Goal: Task Accomplishment & Management: Complete application form

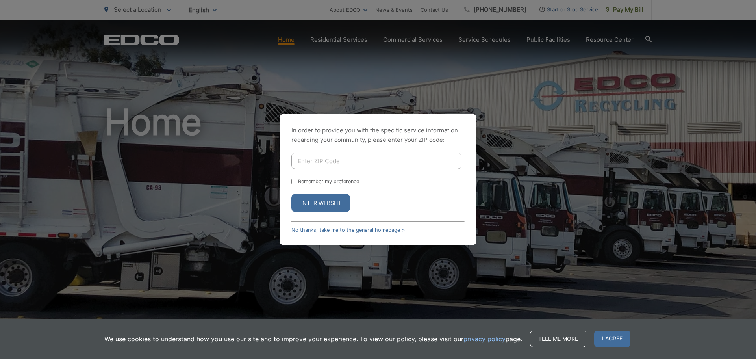
click at [303, 160] on input "Enter ZIP Code" at bounding box center [376, 160] width 170 height 17
type input "91941"
click at [326, 202] on button "Enter Website" at bounding box center [320, 203] width 59 height 18
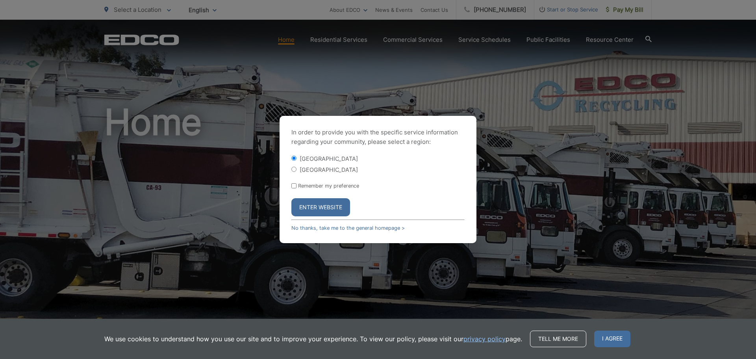
click at [319, 209] on button "Enter Website" at bounding box center [320, 207] width 59 height 18
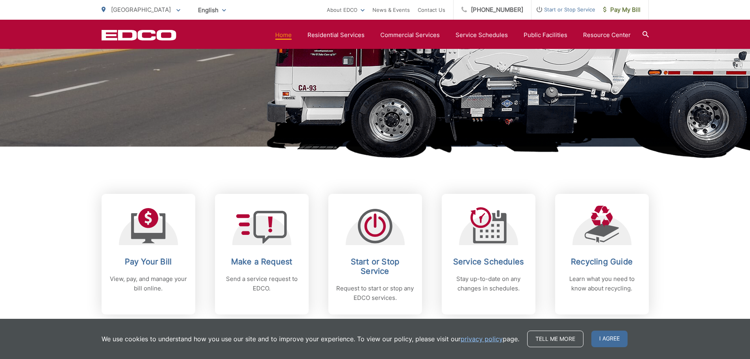
scroll to position [236, 0]
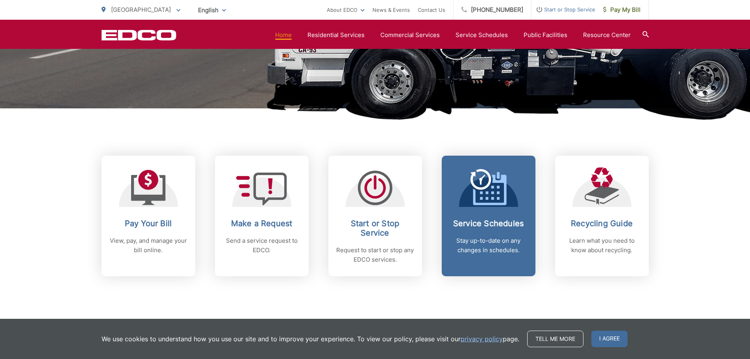
click at [471, 199] on icon at bounding box center [488, 187] width 36 height 36
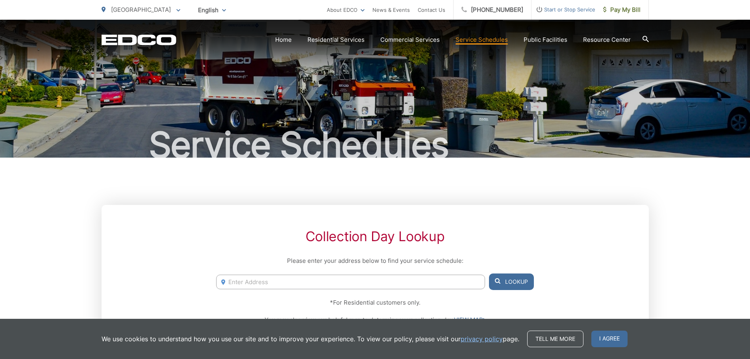
click at [295, 281] on input "Enter Address" at bounding box center [350, 281] width 268 height 15
click at [305, 301] on li "7320 Orien Ave, La Mesa, CA, 91941" at bounding box center [350, 298] width 268 height 12
type input "7320 Orien Ave, La Mesa, CA, 91941"
click at [505, 285] on button "Lookup" at bounding box center [511, 281] width 45 height 17
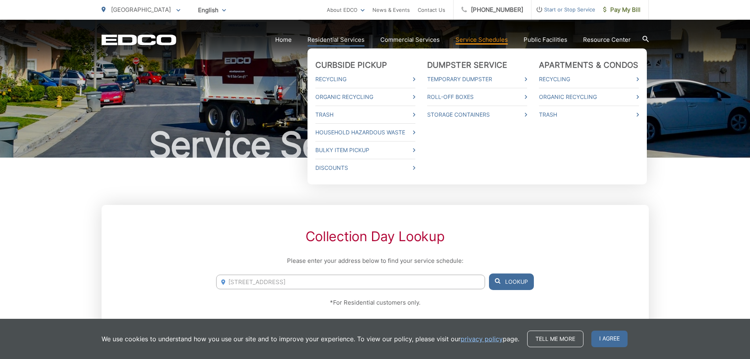
click at [344, 39] on link "Residential Services" at bounding box center [335, 39] width 57 height 9
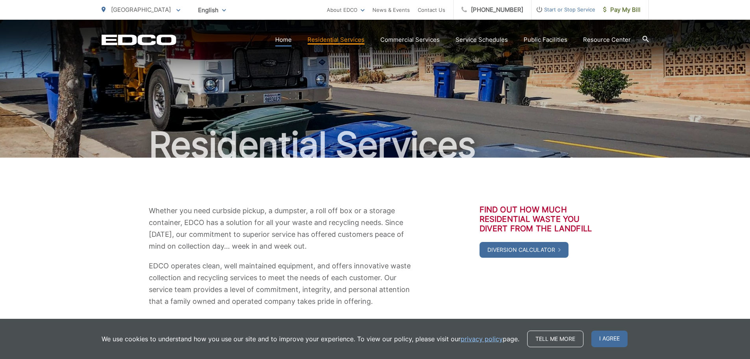
click at [290, 44] on link "Home" at bounding box center [283, 39] width 17 height 9
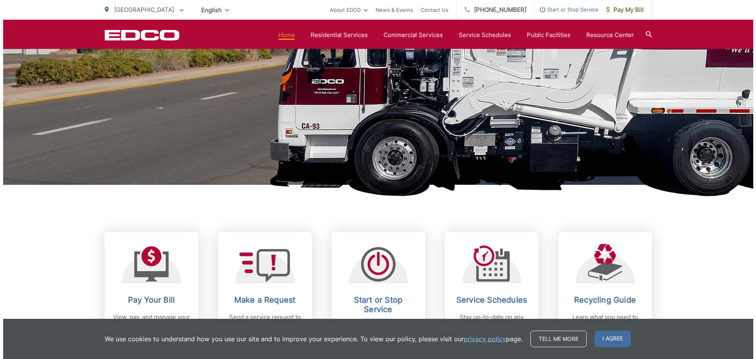
scroll to position [276, 0]
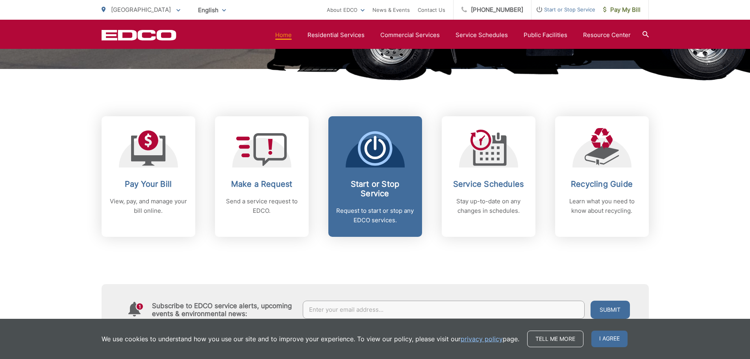
click at [375, 169] on span "Start or Stop Service Request to start or stop any EDCO services." at bounding box center [375, 176] width 94 height 120
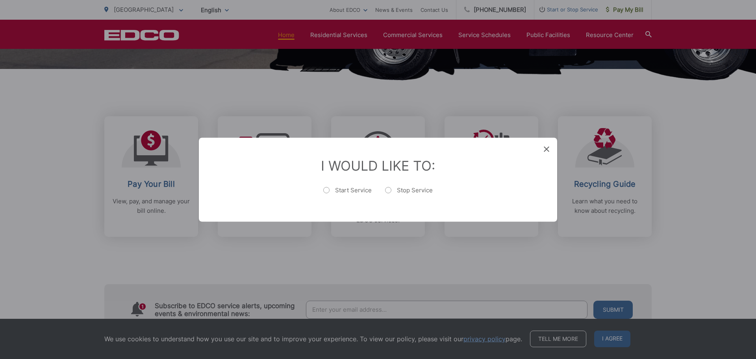
click at [327, 191] on label "Start Service" at bounding box center [347, 194] width 48 height 16
radio input "true"
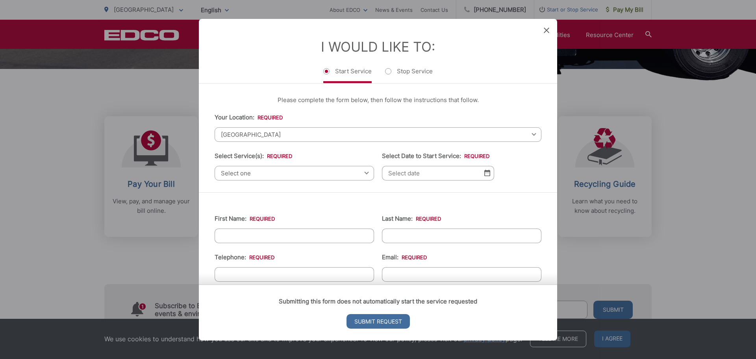
drag, startPoint x: 291, startPoint y: 178, endPoint x: 287, endPoint y: 174, distance: 5.7
click at [289, 176] on span "Select one" at bounding box center [294, 172] width 159 height 15
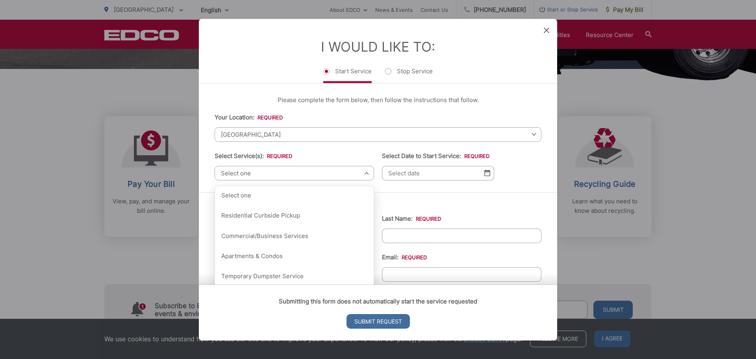
click at [287, 174] on span "Select one" at bounding box center [294, 172] width 159 height 15
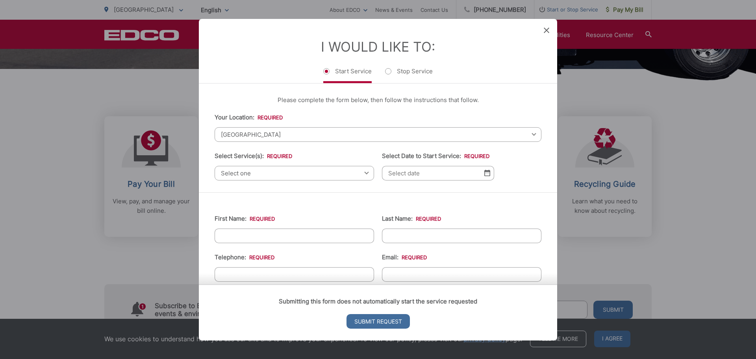
click at [287, 174] on span "Select one" at bounding box center [294, 172] width 159 height 15
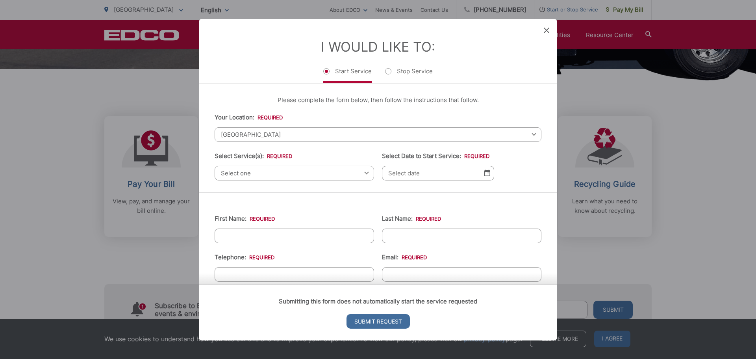
click at [230, 171] on span "Select one" at bounding box center [294, 172] width 159 height 15
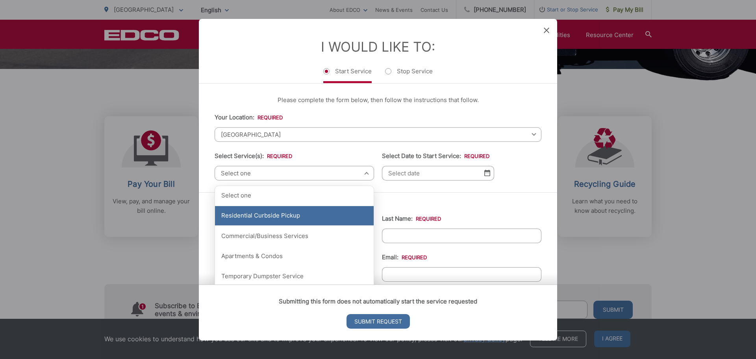
click at [234, 219] on div "Residential Curbside Pickup" at bounding box center [294, 216] width 159 height 20
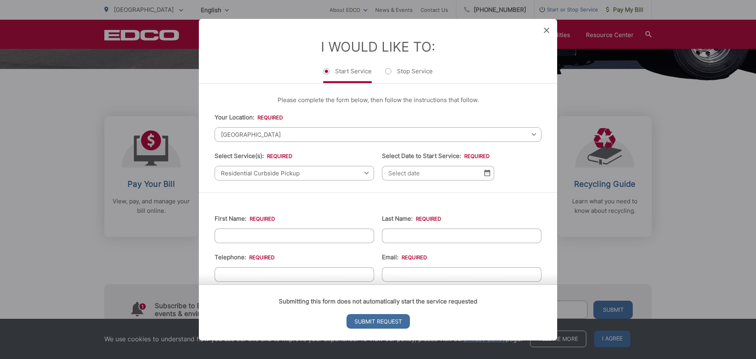
click at [484, 173] on img at bounding box center [487, 172] width 6 height 7
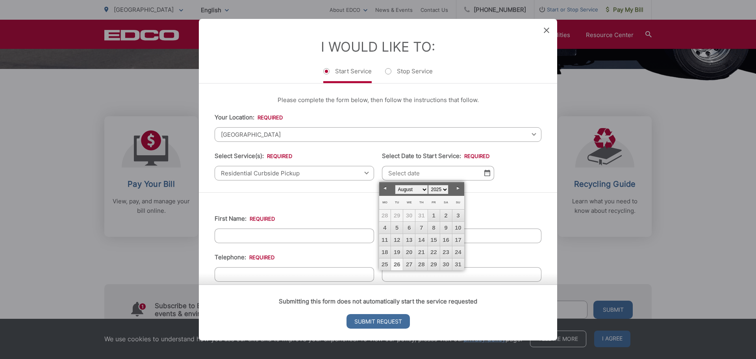
click at [402, 263] on link "26" at bounding box center [397, 264] width 12 height 12
type input "[DATE]"
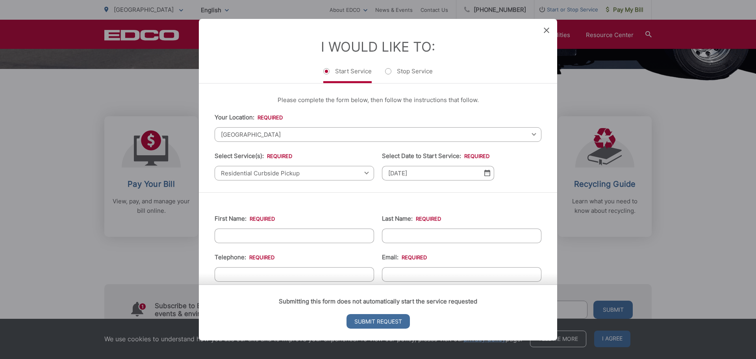
click at [243, 233] on input "First Name: *" at bounding box center [294, 235] width 159 height 15
click at [255, 234] on input "Blue Stone P" at bounding box center [294, 235] width 159 height 15
type input "Blue Stone"
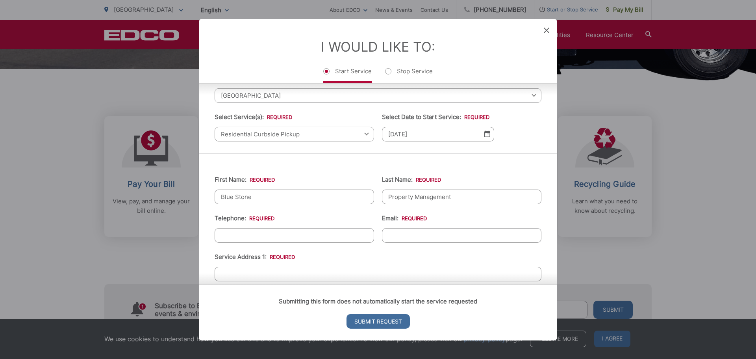
scroll to position [79, 0]
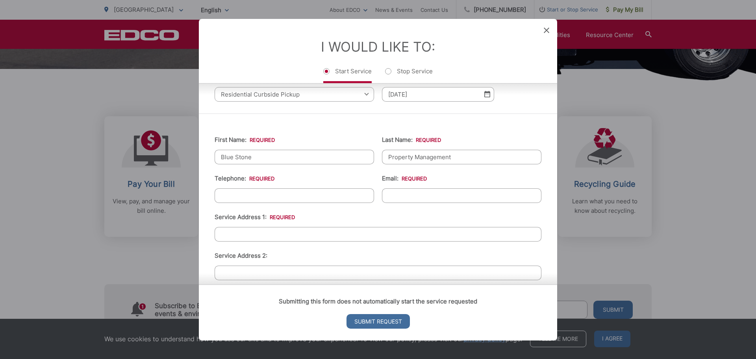
type input "Property Management"
click at [261, 192] on input "(___) ___-____" at bounding box center [294, 195] width 159 height 15
type input "[PHONE_NUMBER]"
click at [407, 193] on input "Email: *" at bounding box center [461, 195] width 159 height 15
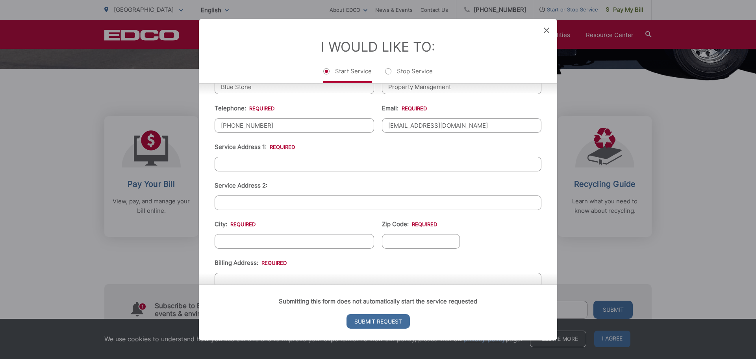
scroll to position [157, 0]
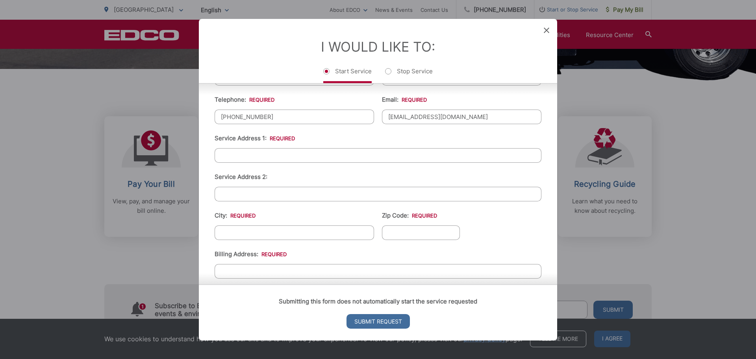
type input "[EMAIL_ADDRESS][DOMAIN_NAME]"
click at [334, 159] on input "Service Address 1: *" at bounding box center [378, 155] width 327 height 15
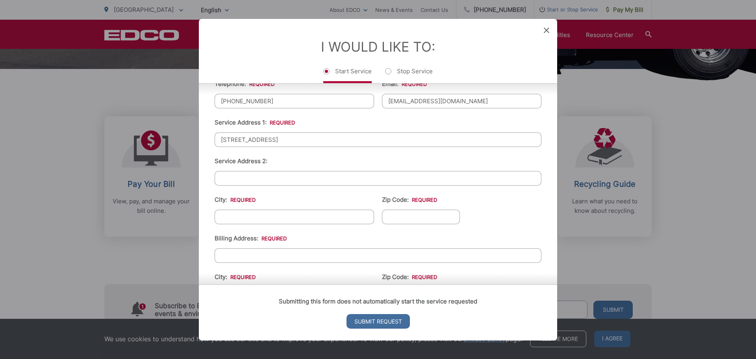
scroll to position [197, 0]
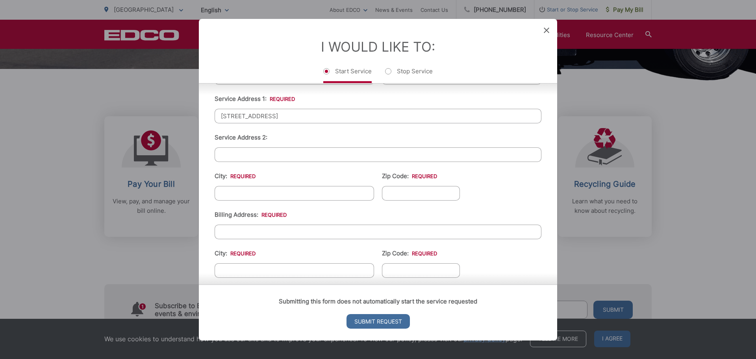
type input "[STREET_ADDRESS]"
click at [267, 192] on input "City: *" at bounding box center [294, 192] width 159 height 15
type input "La Mesa"
type input "91941"
click at [282, 234] on input "Billing Address: *" at bounding box center [378, 231] width 327 height 15
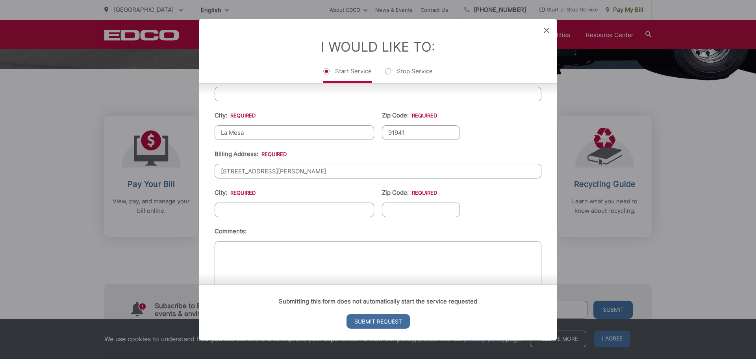
scroll to position [276, 0]
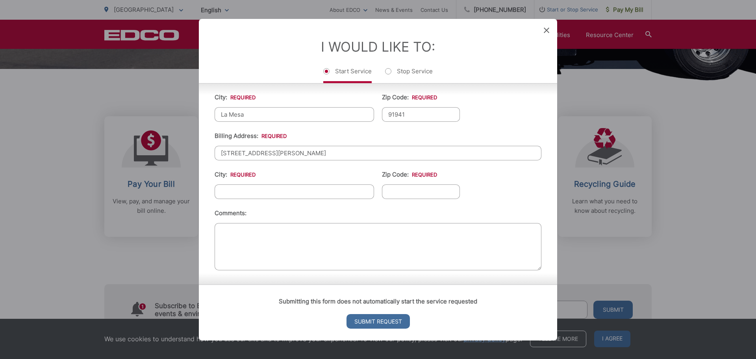
click at [270, 194] on input "City: *" at bounding box center [294, 191] width 159 height 15
click at [279, 153] on input "[STREET_ADDRESS][PERSON_NAME]" at bounding box center [378, 152] width 327 height 15
type input "[STREET_ADDRESS][PERSON_NAME]"
click at [265, 190] on input "City: *" at bounding box center [294, 191] width 159 height 15
type input "[GEOGRAPHIC_DATA]"
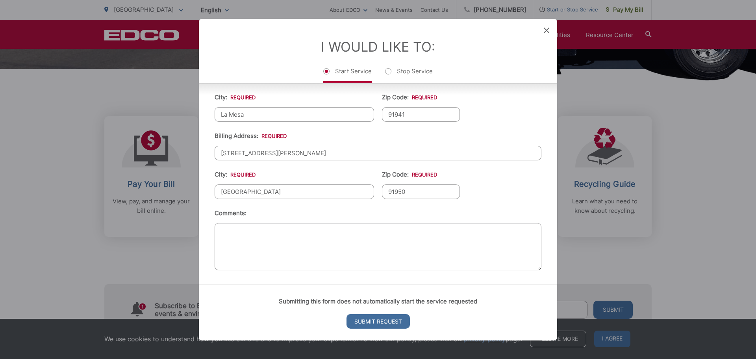
scroll to position [276, 0]
type input "91950"
click at [298, 231] on textarea "Comments:" at bounding box center [378, 245] width 327 height 47
type textarea "When can we have trash picked up?"
click at [374, 326] on input "Submit Request" at bounding box center [377, 321] width 63 height 15
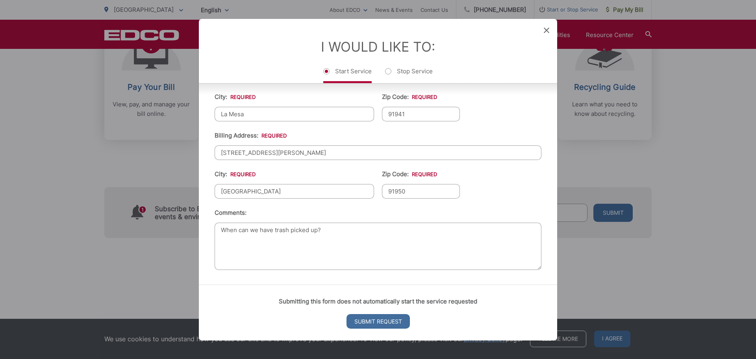
scroll to position [0, 0]
